Goal: Obtain resource: Download file/media

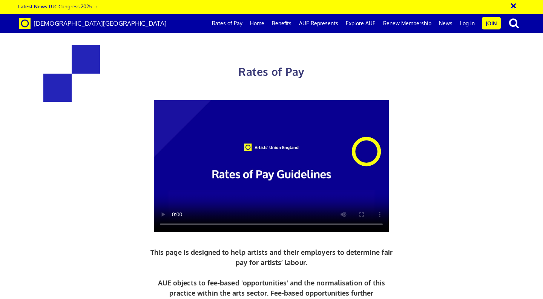
scroll to position [826, 0]
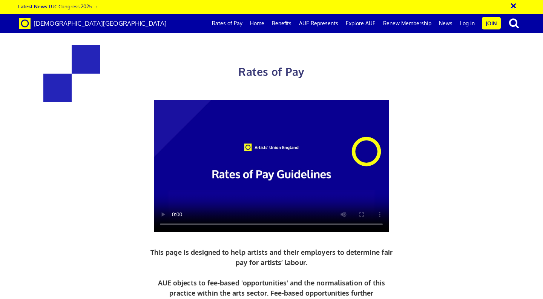
scroll to position [804, 0]
click at [238, 23] on link "Rates of Pay" at bounding box center [227, 23] width 38 height 19
